Goal: Navigation & Orientation: Find specific page/section

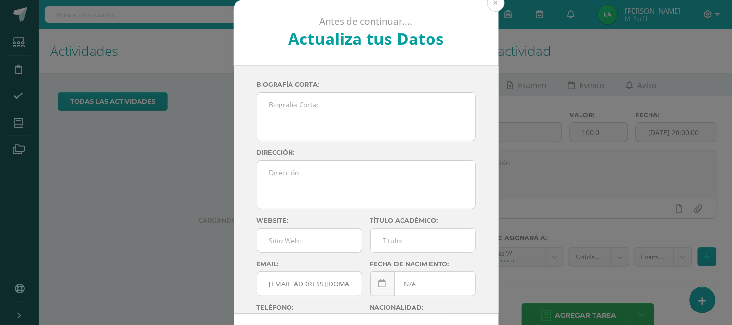
click at [492, 3] on button at bounding box center [495, 2] width 17 height 17
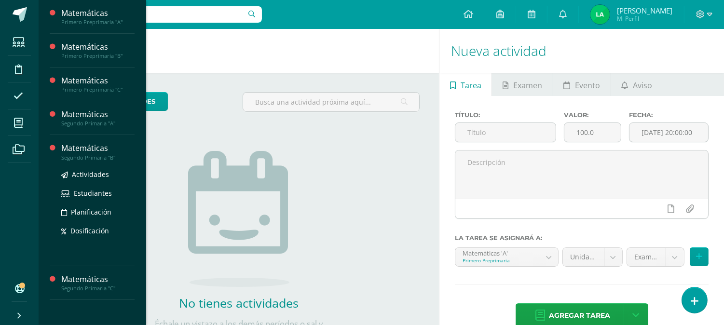
click at [88, 148] on div "Matemáticas" at bounding box center [97, 148] width 73 height 11
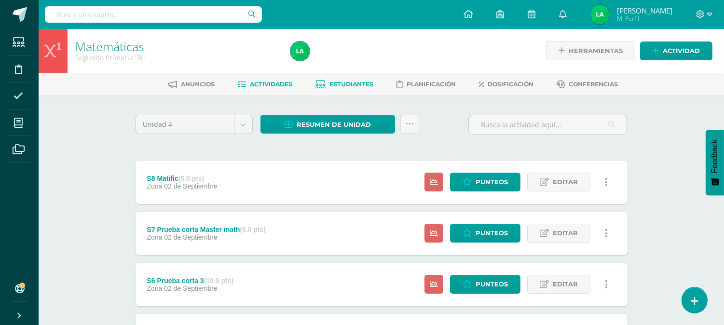
click at [341, 81] on span "Estudiantes" at bounding box center [351, 84] width 44 height 7
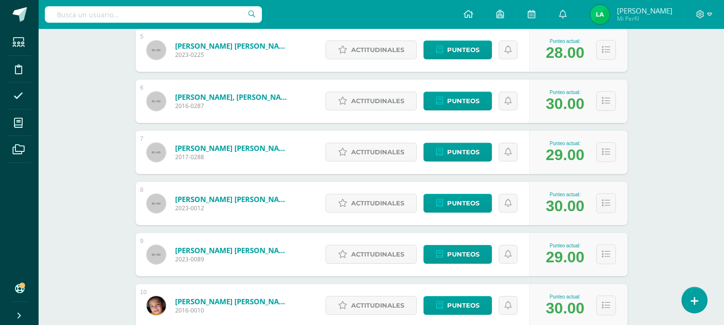
scroll to position [364, 0]
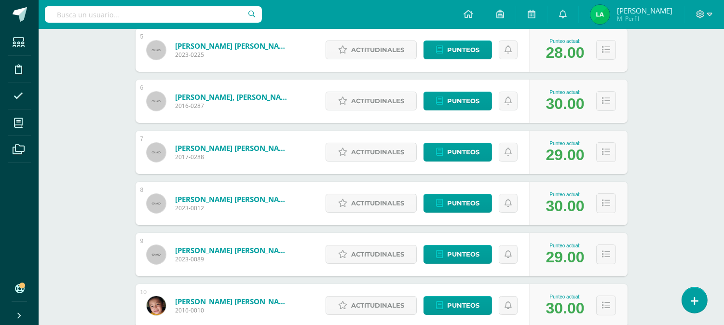
click at [73, 219] on div "Matemáticas Segundo Primaria "B" Herramientas Detalle de asistencias Actividad …" at bounding box center [381, 324] width 685 height 1362
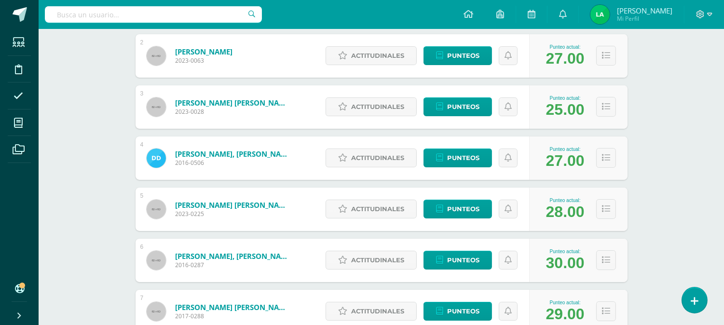
scroll to position [85, 0]
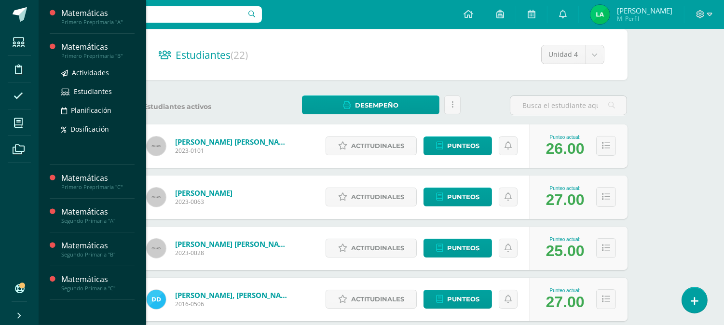
click at [100, 51] on div "Matemáticas" at bounding box center [97, 46] width 73 height 11
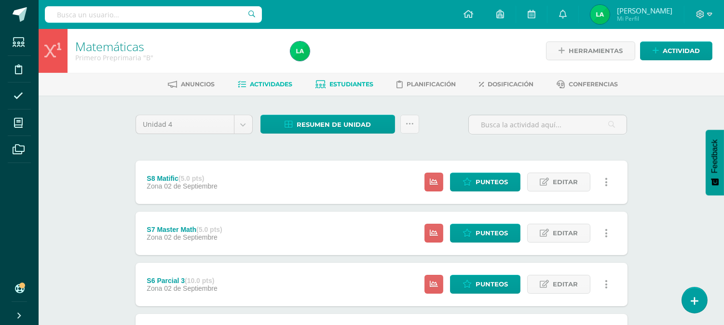
click at [357, 85] on span "Estudiantes" at bounding box center [351, 84] width 44 height 7
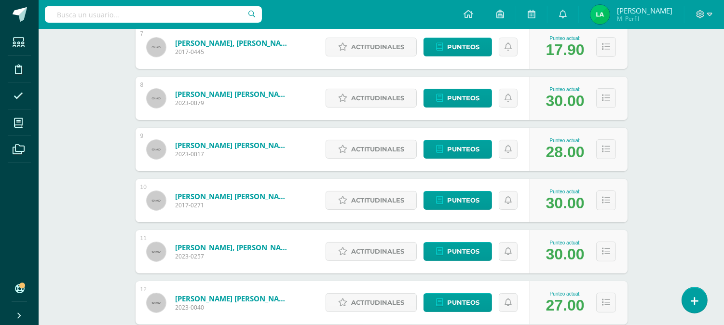
scroll to position [406, 0]
